Goal: Communication & Community: Answer question/provide support

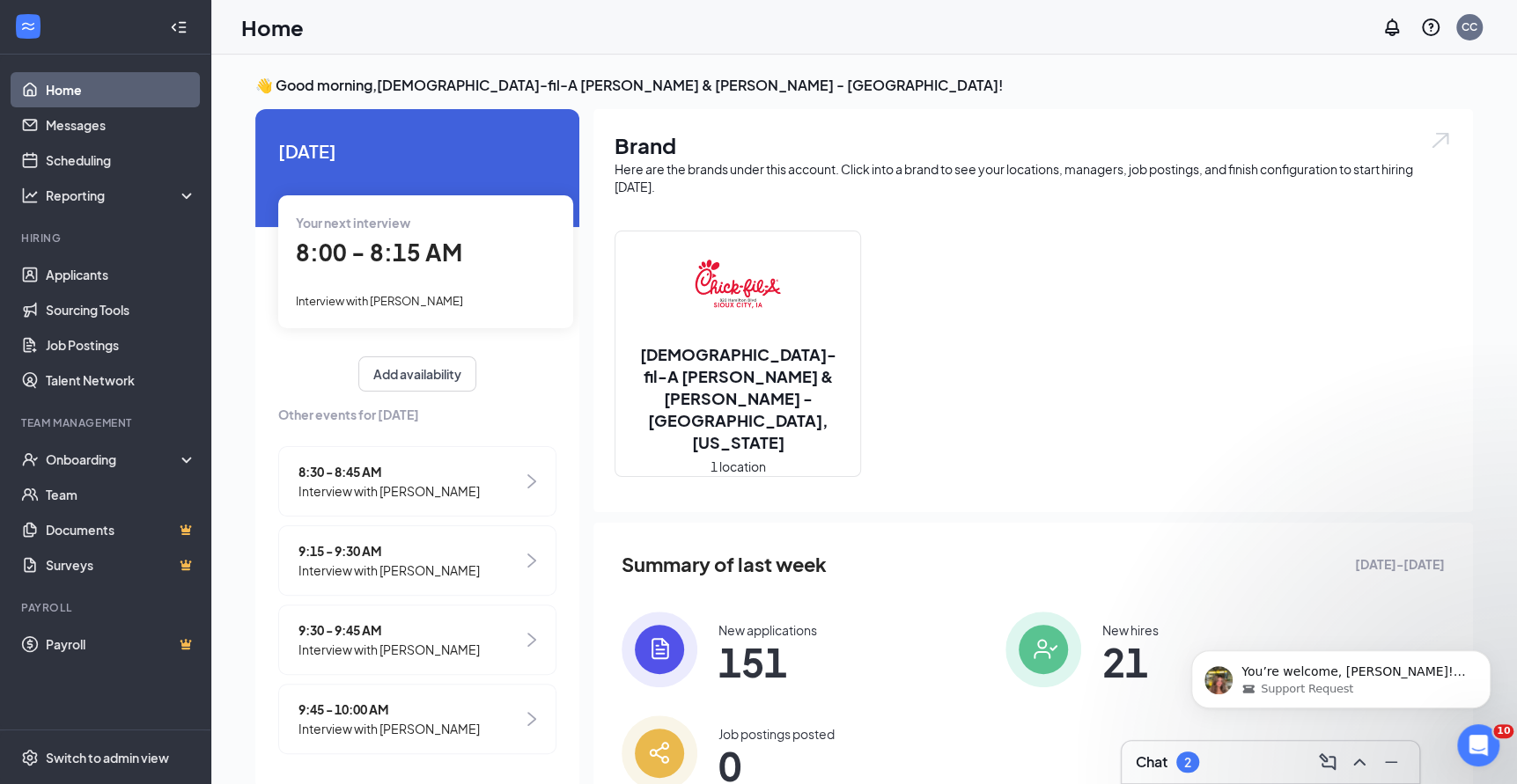
click at [1188, 738] on div "New applications 151 New hires 21 Job postings posted 0" at bounding box center [991, 701] width 739 height 180
click at [1165, 751] on div "Chat 2" at bounding box center [1271, 762] width 269 height 29
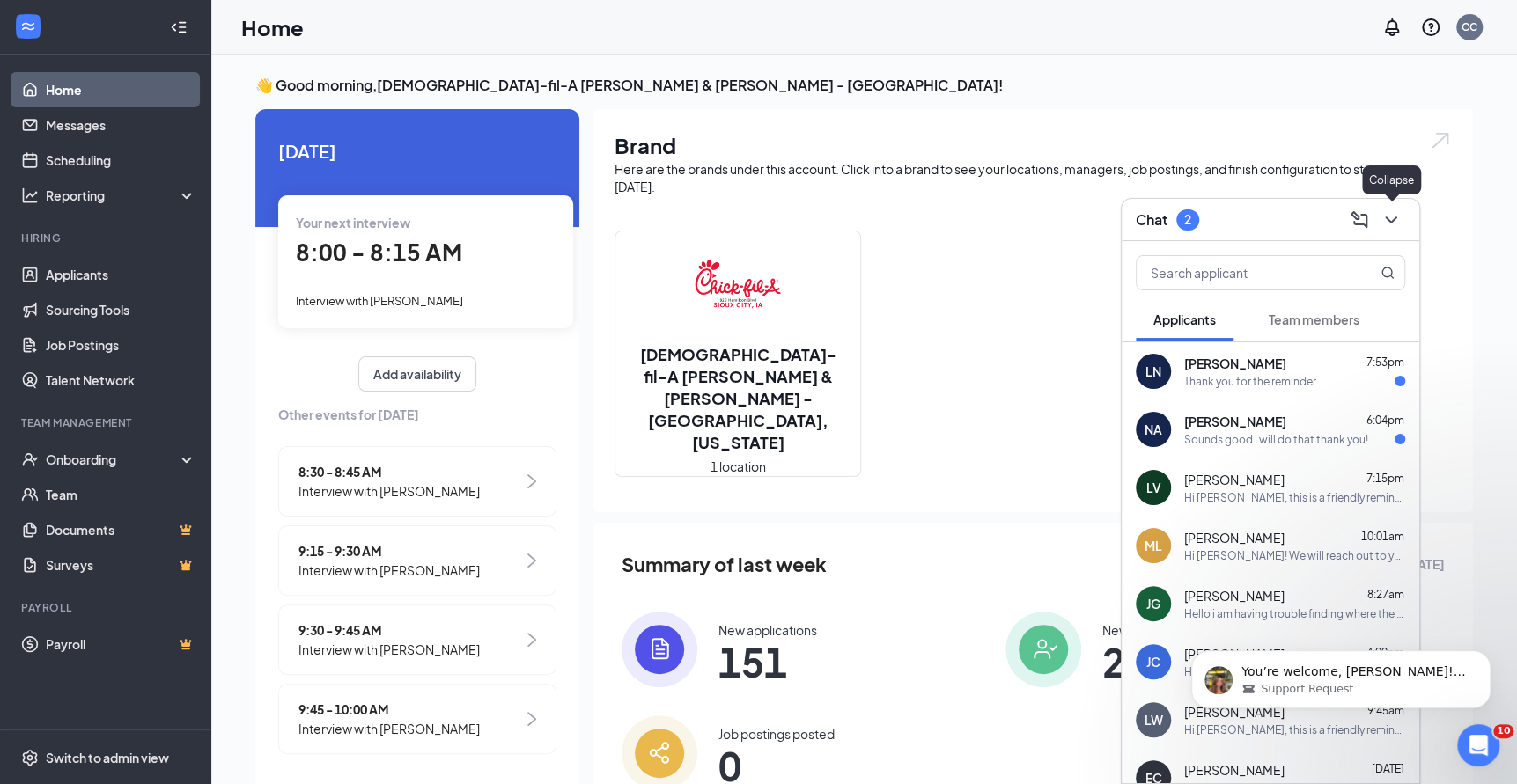
click at [1387, 230] on button at bounding box center [1391, 221] width 29 height 29
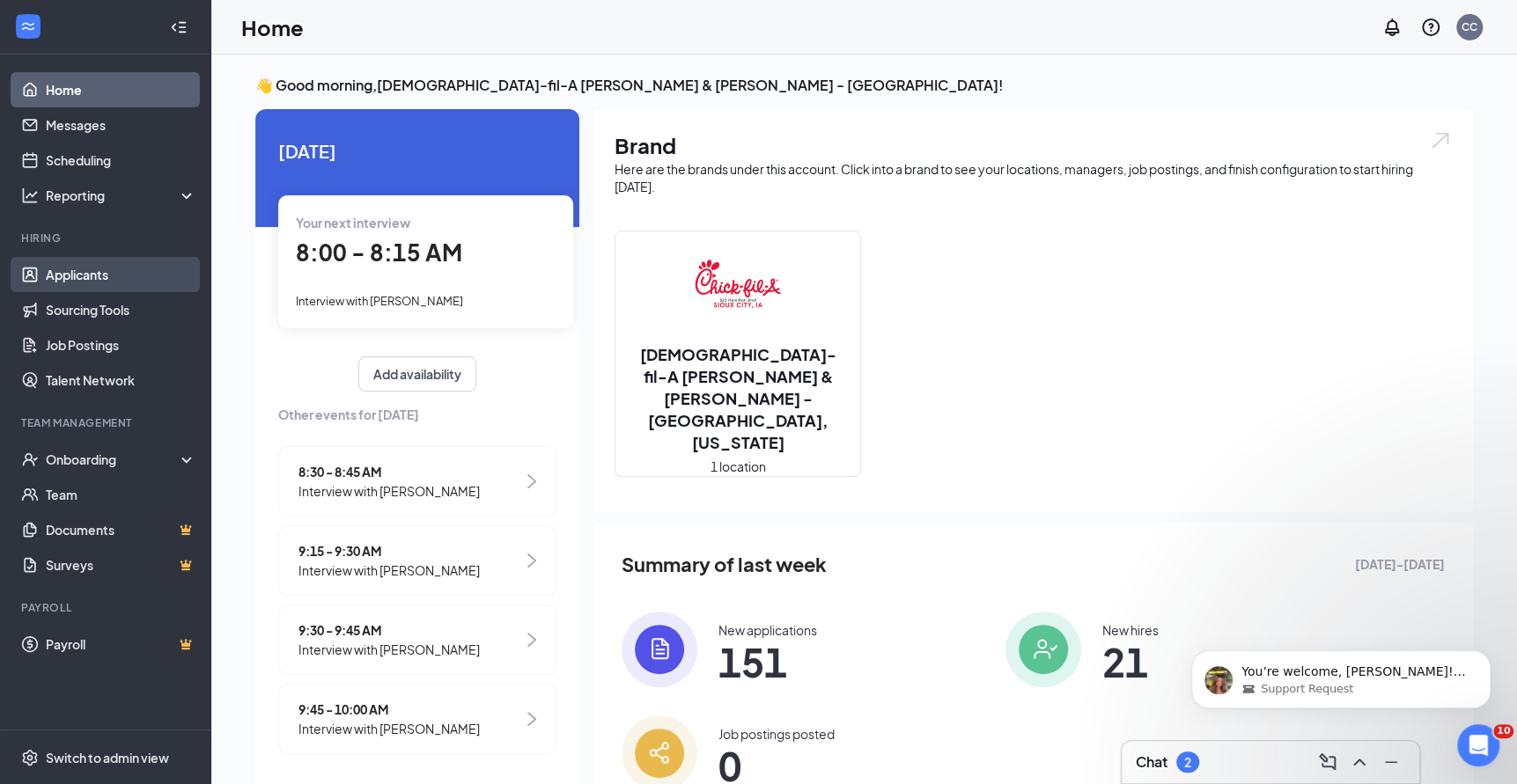
click at [101, 277] on link "Applicants" at bounding box center [121, 274] width 150 height 35
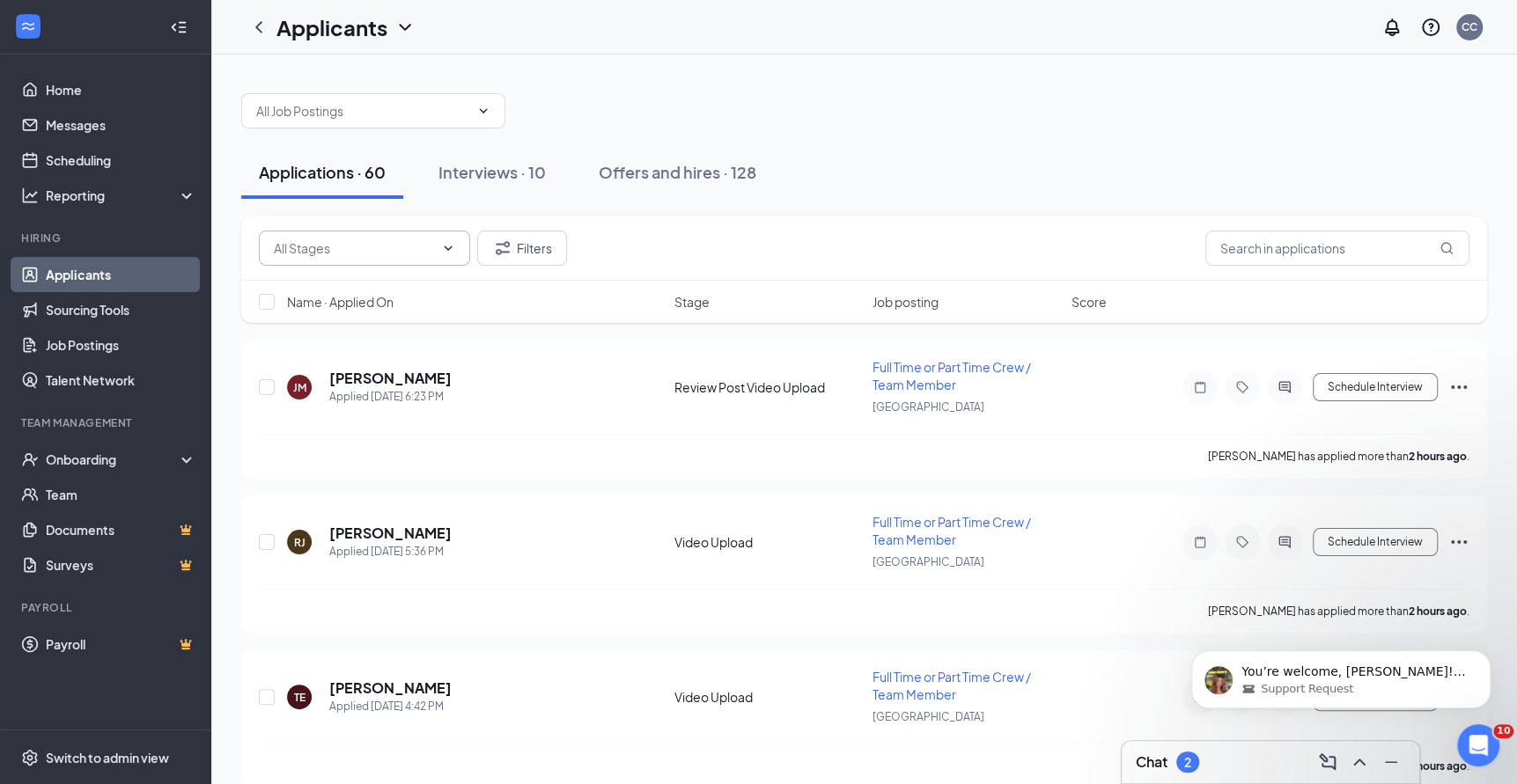
click at [415, 252] on input "text" at bounding box center [354, 248] width 160 height 19
click at [395, 334] on div "Review Post Video Upload (1)" at bounding box center [356, 328] width 167 height 19
type input "Review Post Video Upload (1)"
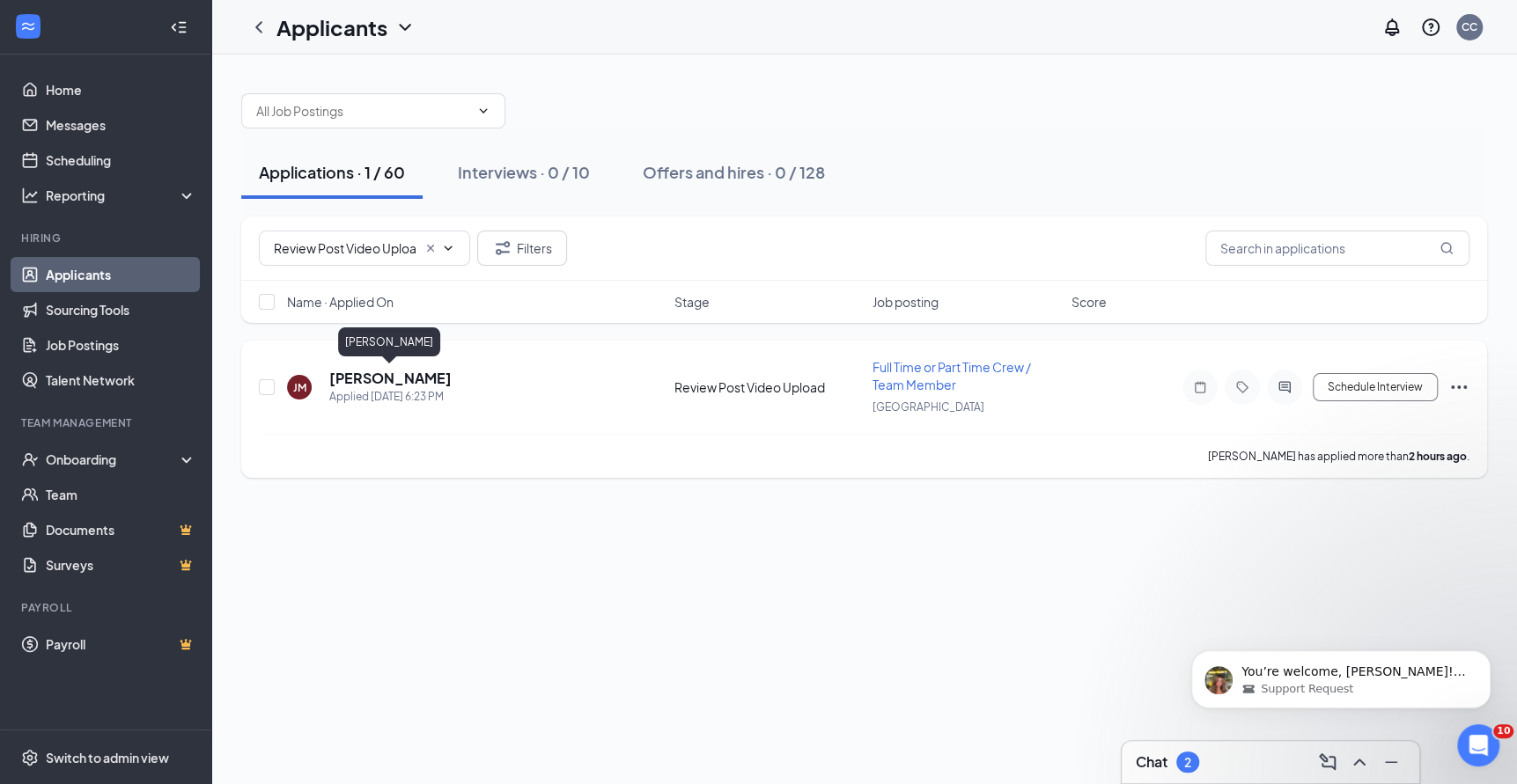
click at [380, 378] on h5 "[PERSON_NAME]" at bounding box center [390, 379] width 123 height 19
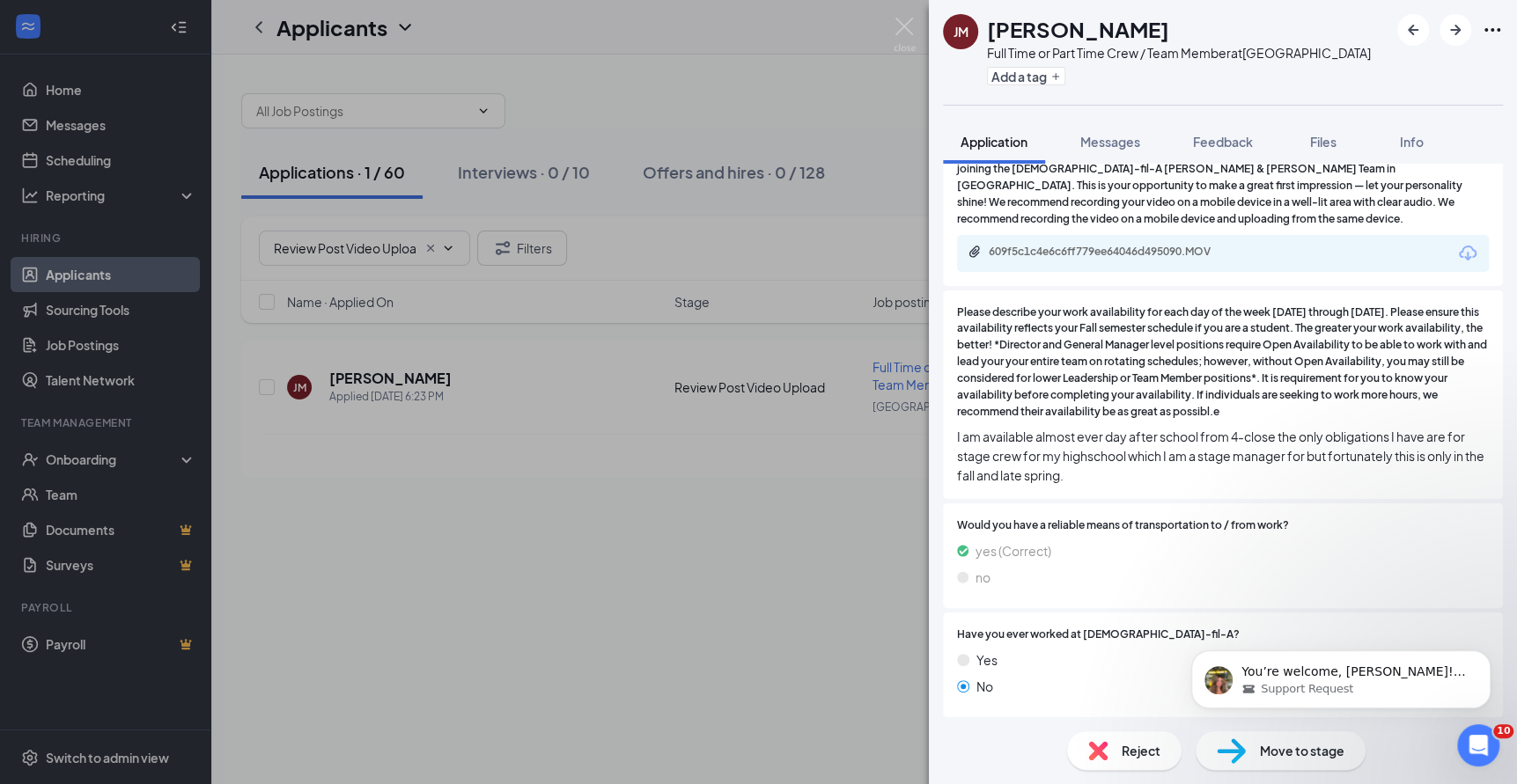
scroll to position [814, 0]
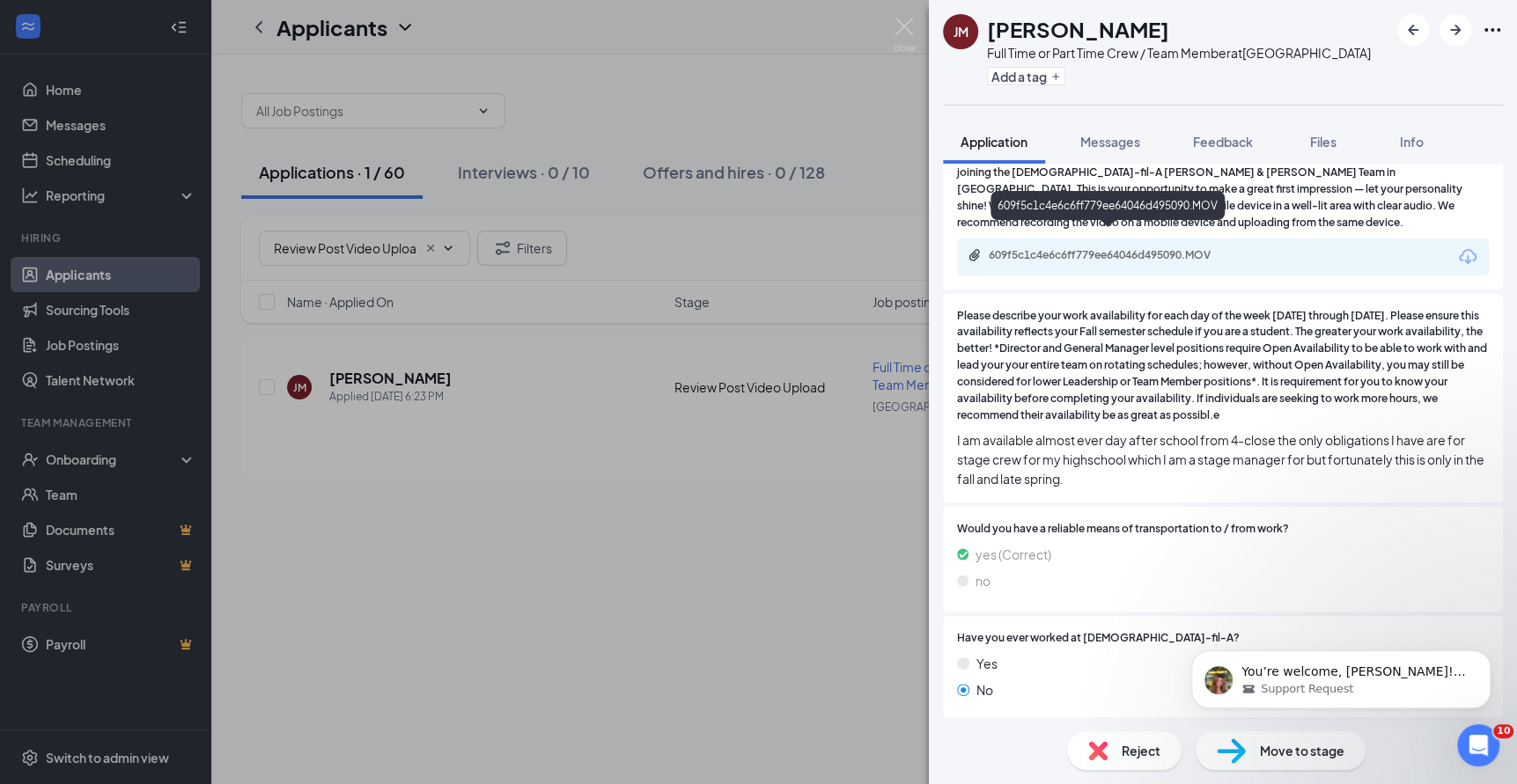
click at [1208, 248] on div "609f5c1c4e6c6ff779ee64046d495090.MOV" at bounding box center [1112, 255] width 246 height 14
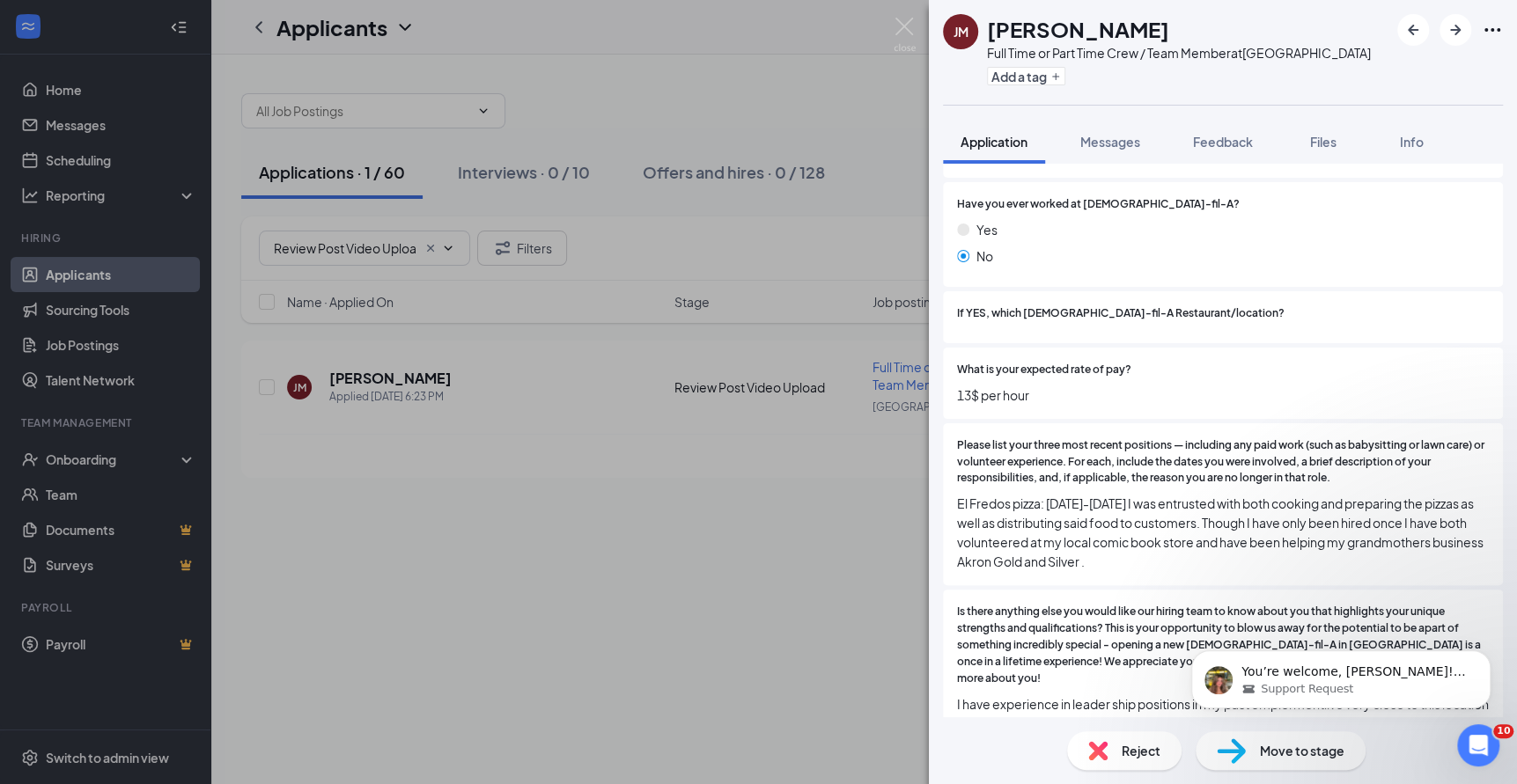
scroll to position [1310, 0]
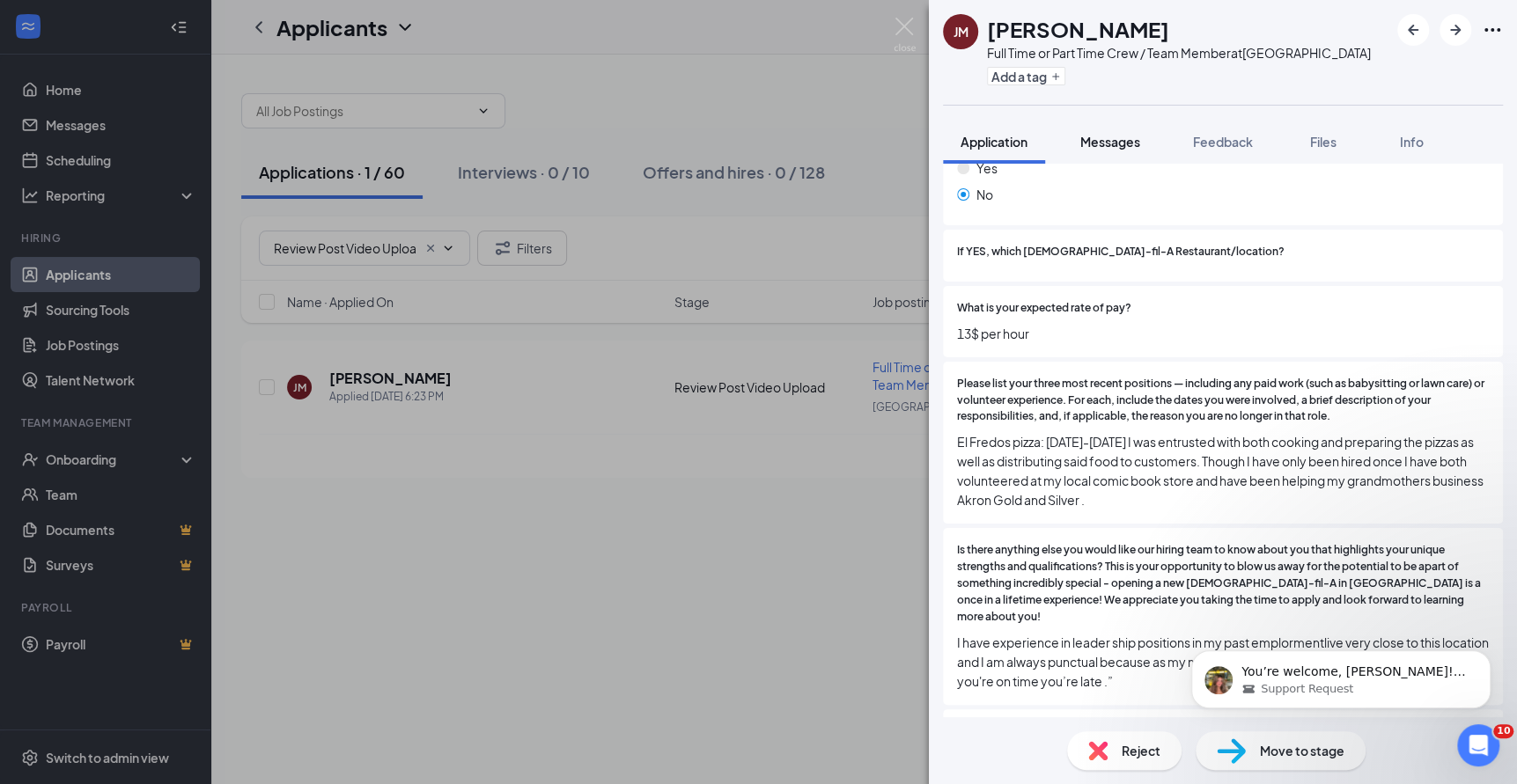
click at [1114, 144] on span "Messages" at bounding box center [1110, 142] width 60 height 16
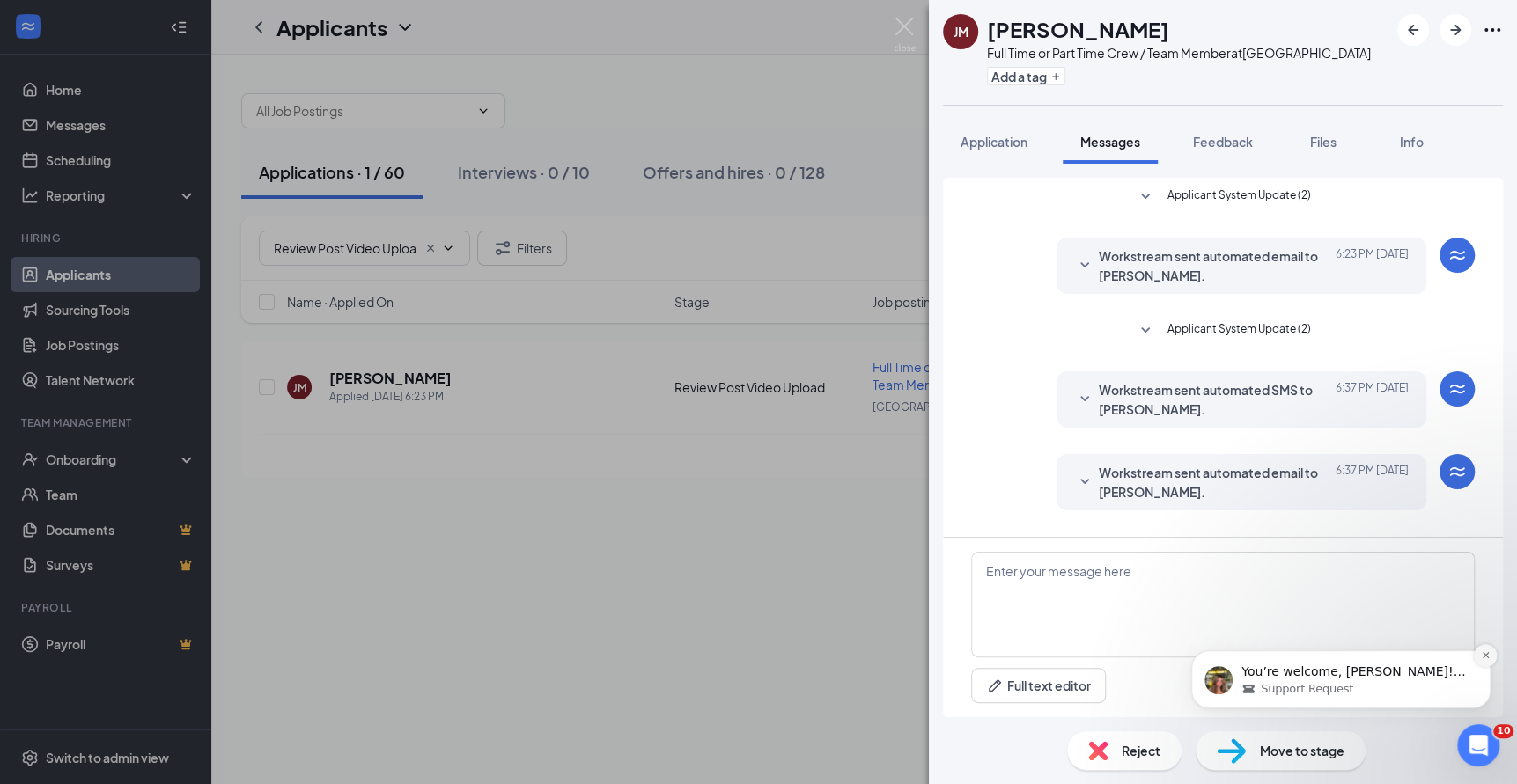
click at [1485, 652] on icon "Dismiss notification" at bounding box center [1486, 656] width 10 height 10
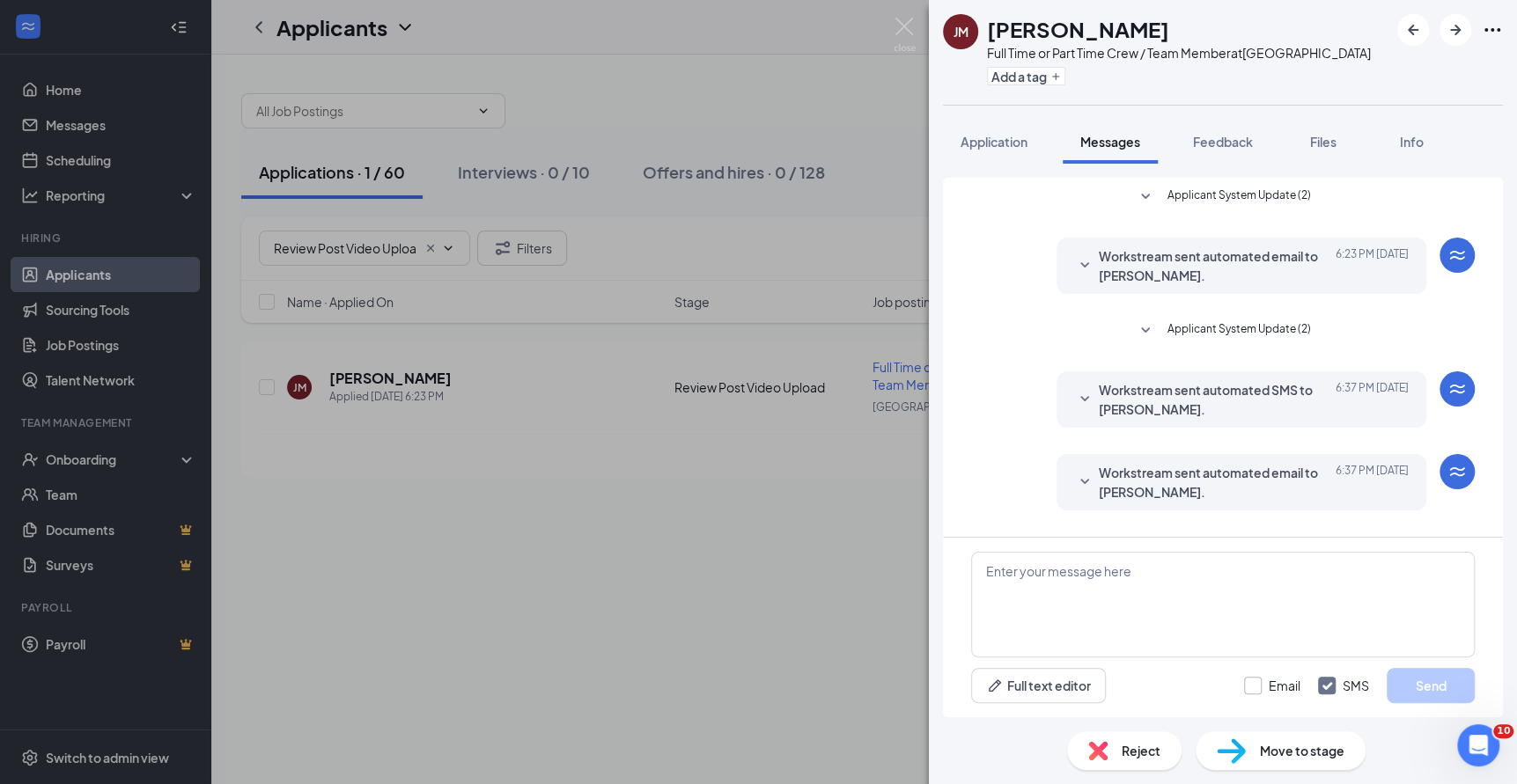
click at [1254, 683] on input "Email" at bounding box center [1271, 686] width 56 height 18
checkbox input "true"
click at [1231, 595] on textarea at bounding box center [1223, 604] width 503 height 106
type textarea "Good evening! We have"
click at [1214, 587] on textarea "Good evening! We have" at bounding box center [1223, 604] width 503 height 106
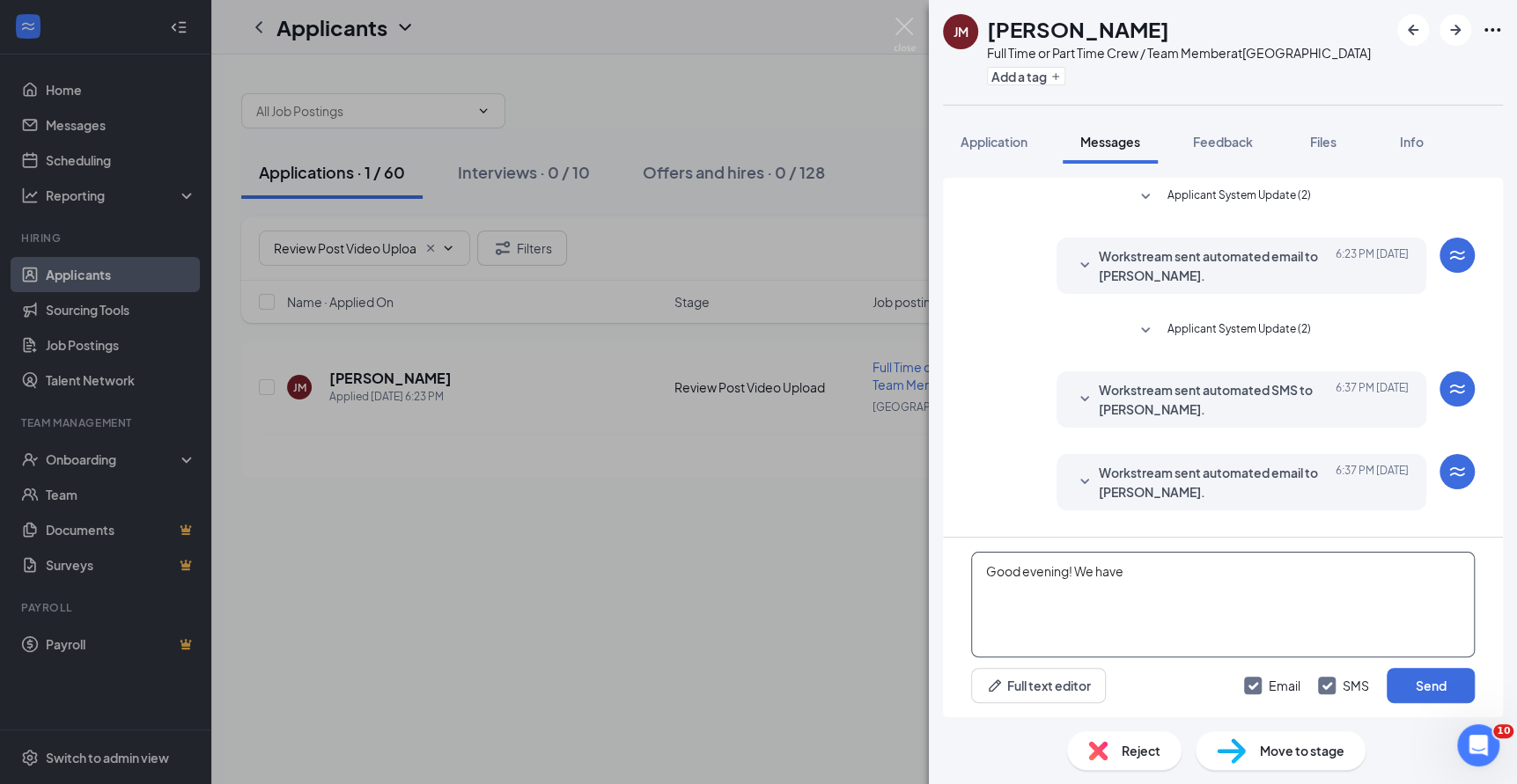
click at [1214, 587] on textarea "Good evening! We have" at bounding box center [1223, 604] width 503 height 106
click at [1025, 138] on span "Application" at bounding box center [994, 142] width 67 height 16
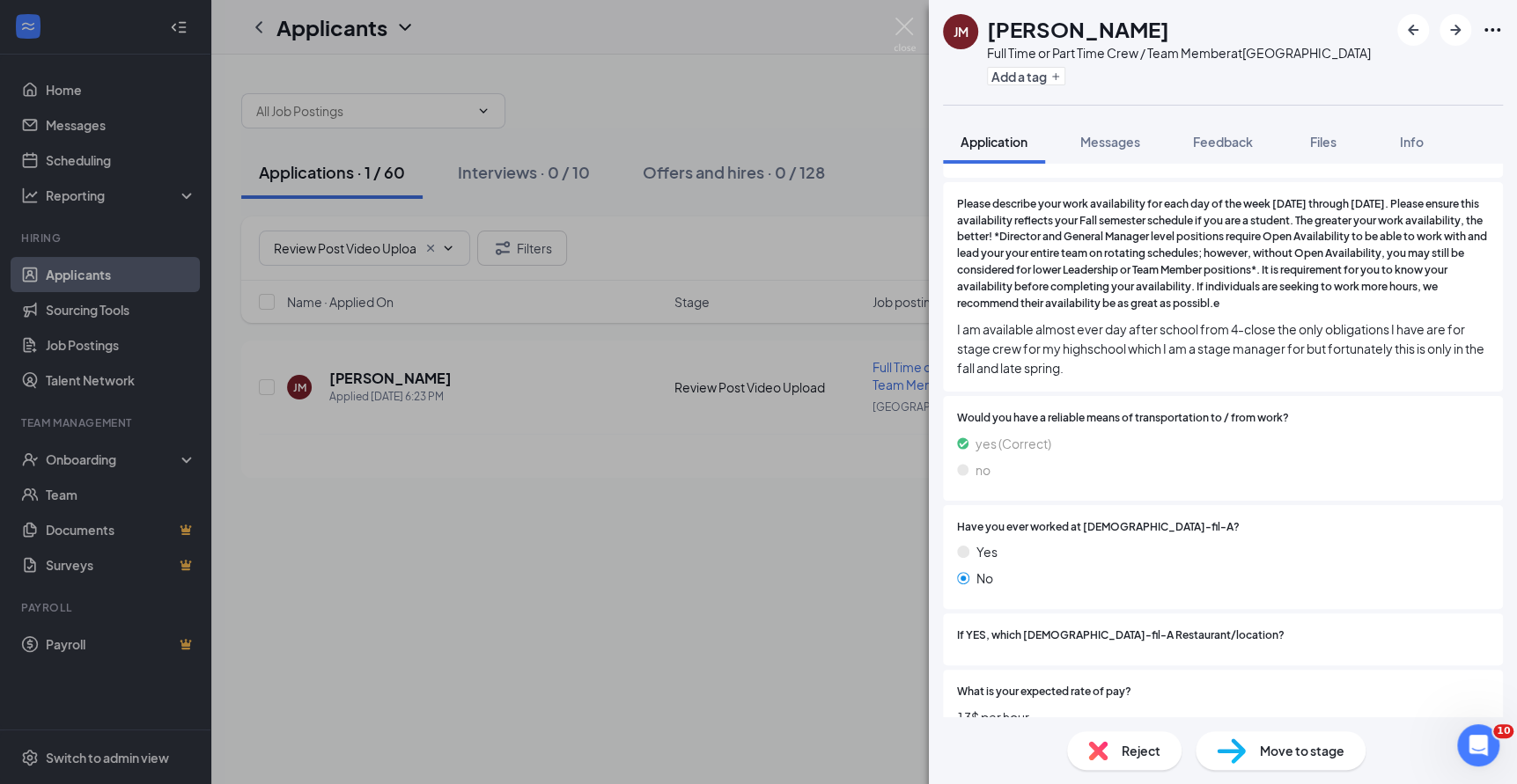
scroll to position [910, 0]
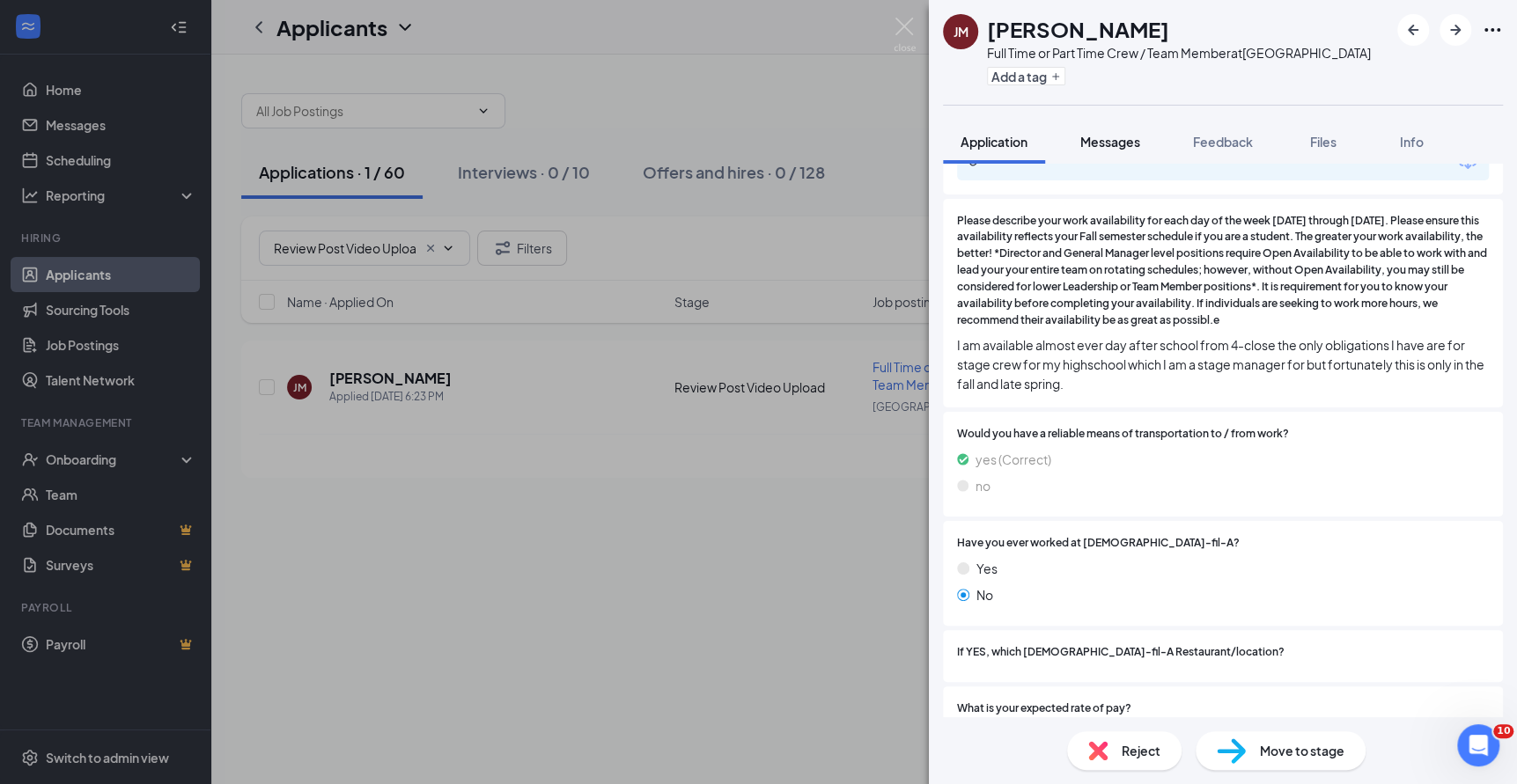
click at [1136, 141] on span "Messages" at bounding box center [1110, 142] width 60 height 16
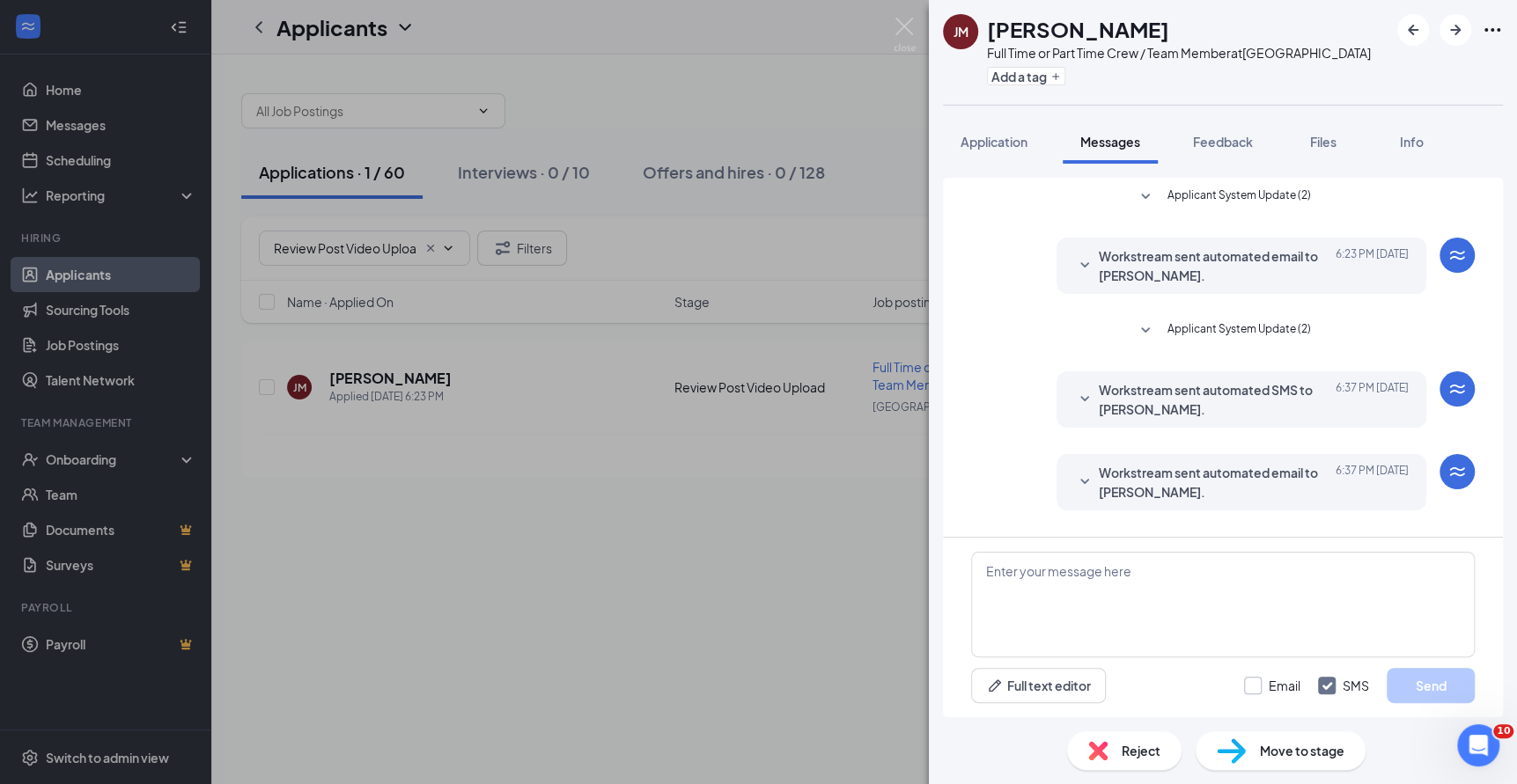
click at [1249, 682] on input "Email" at bounding box center [1271, 686] width 56 height 18
checkbox input "true"
click at [1243, 598] on textarea at bounding box center [1223, 604] width 503 height 106
click at [983, 566] on textarea "What is your availability [DATE] - [DATE] September through April?" at bounding box center [1223, 604] width 503 height 106
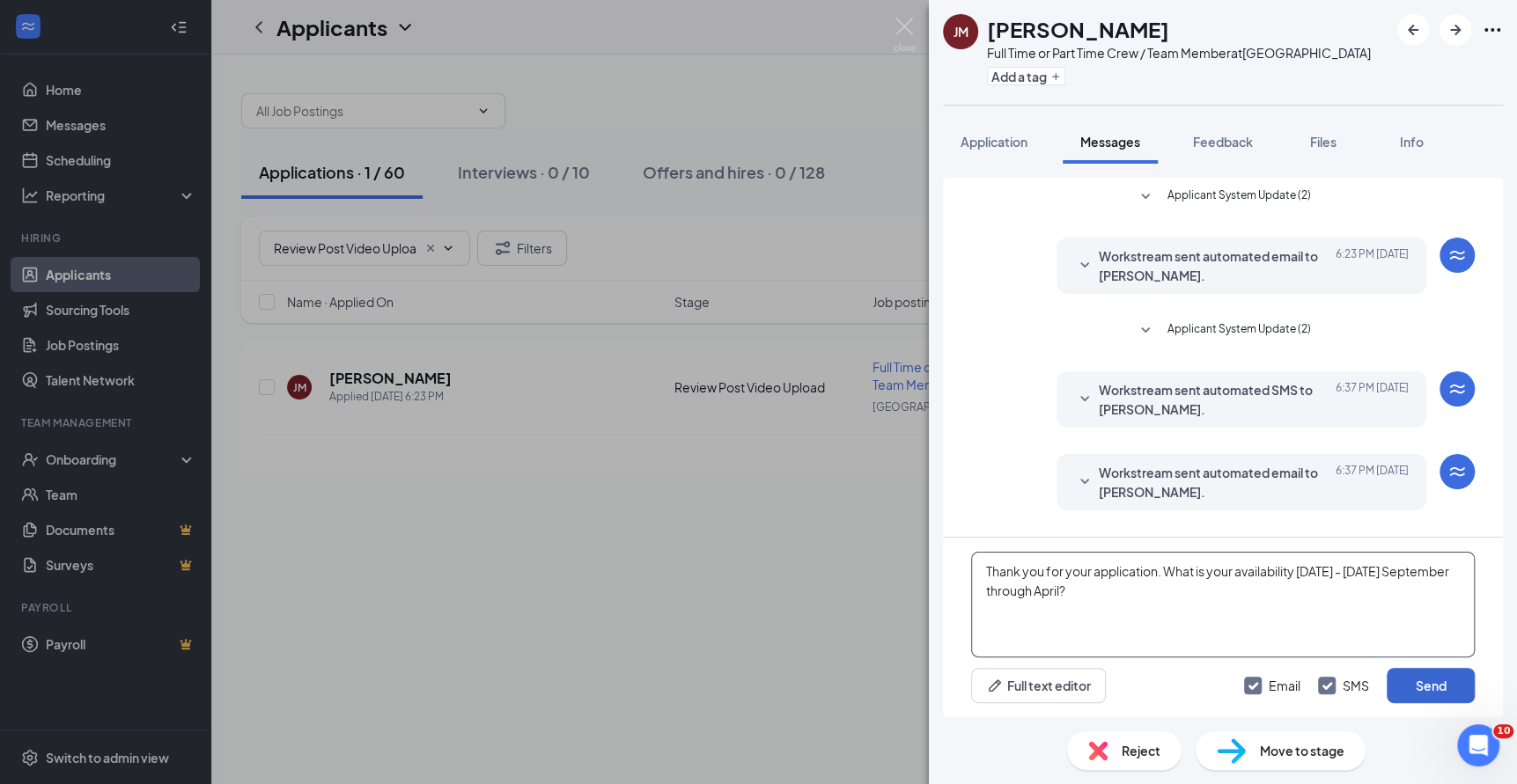
type textarea "Thank you for your application. What is your availability [DATE] - [DATE] Septe…"
click at [1424, 672] on button "Send" at bounding box center [1430, 685] width 89 height 35
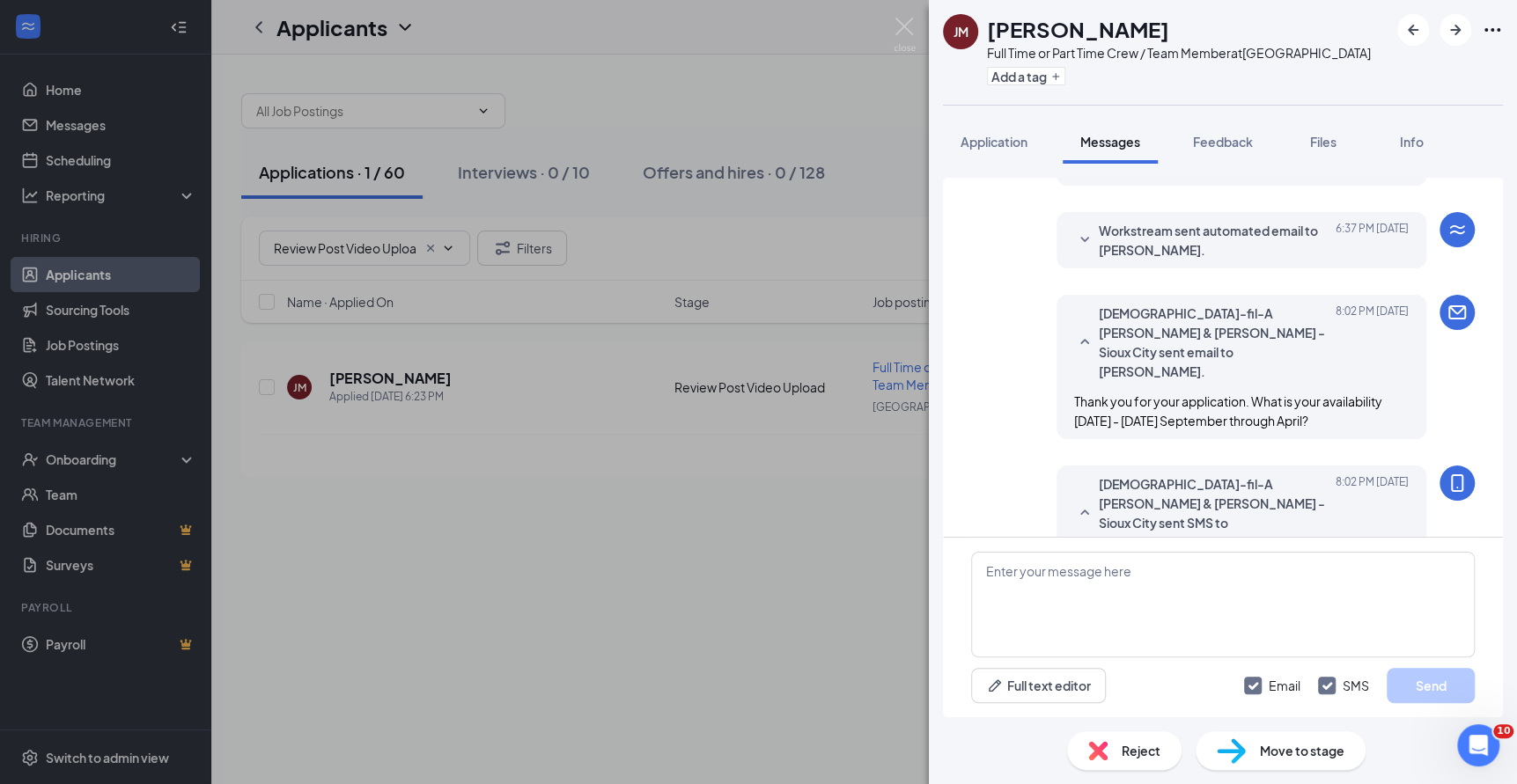
scroll to position [254, 0]
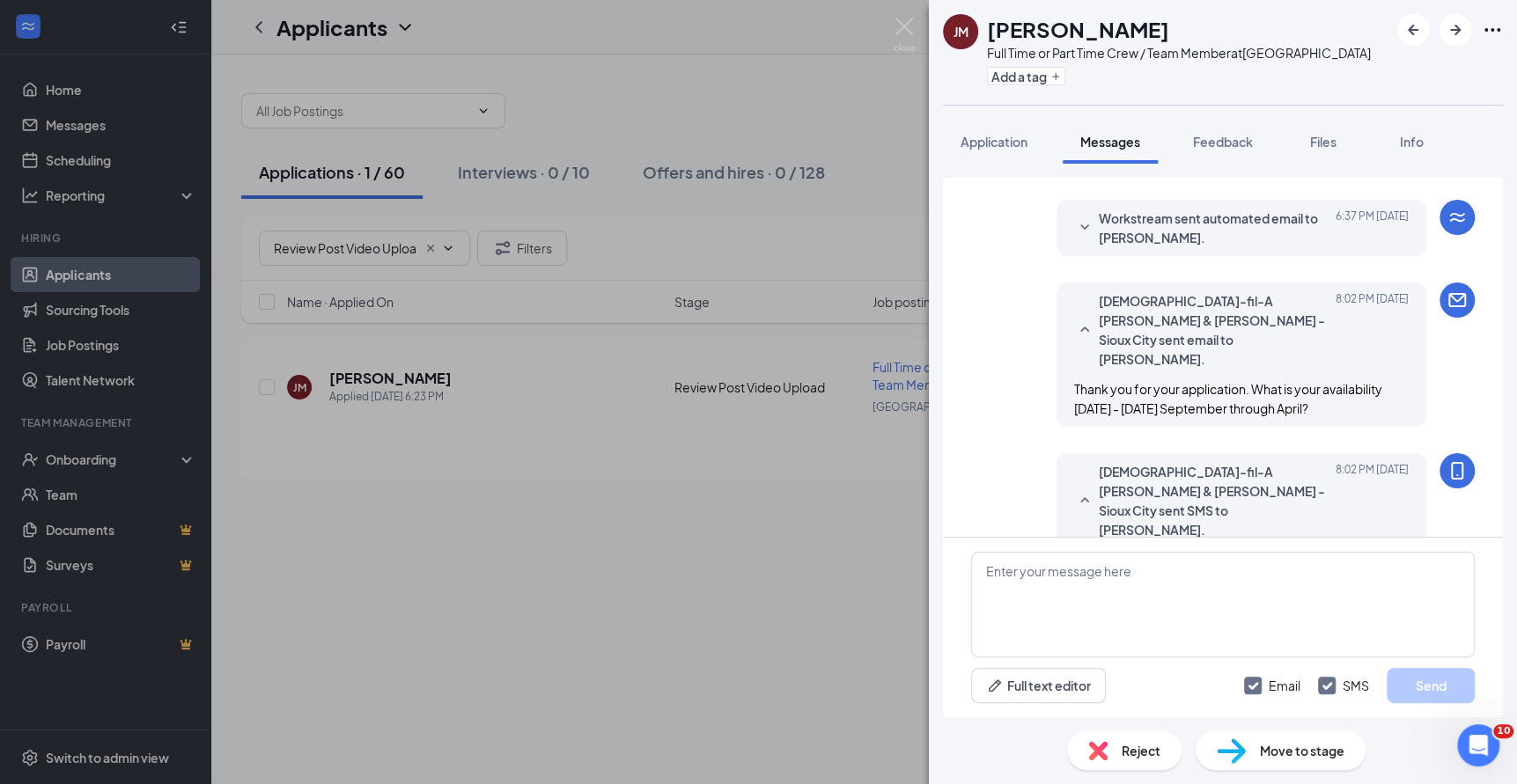
click at [819, 472] on div "[PERSON_NAME] Full Time or Part Time Crew / Team Member at [GEOGRAPHIC_DATA] Ad…" at bounding box center [758, 392] width 1517 height 784
